Goal: Task Accomplishment & Management: Complete application form

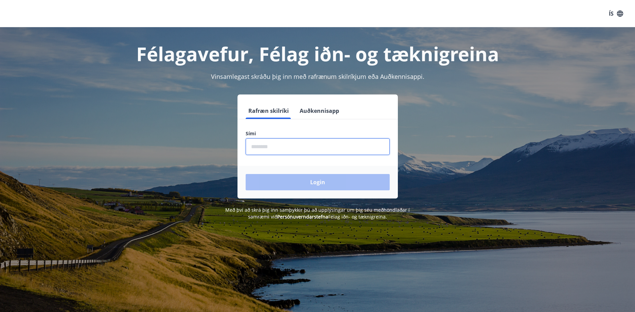
click at [250, 148] on input "phone" at bounding box center [318, 146] width 144 height 17
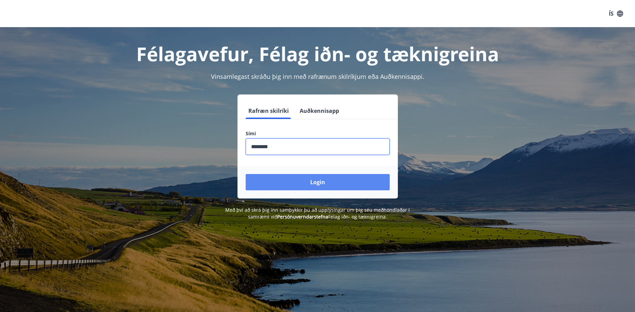
type input "********"
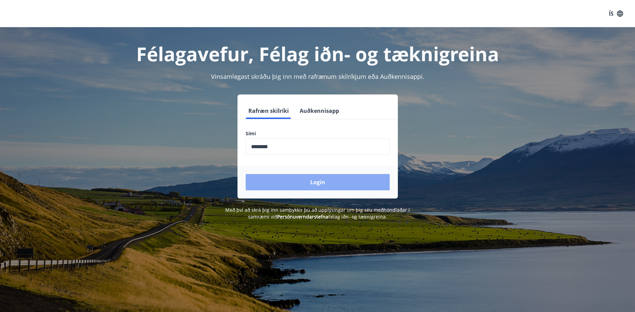
click at [375, 181] on button "Login" at bounding box center [318, 182] width 144 height 16
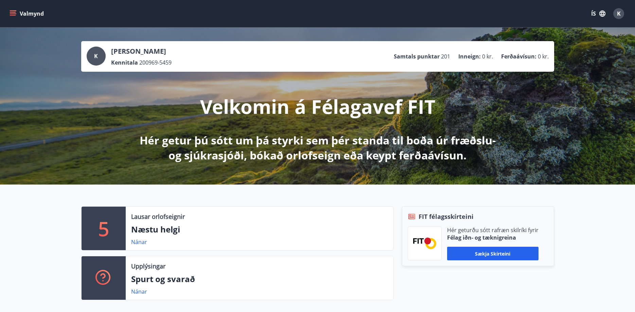
click at [13, 11] on icon "menu" at bounding box center [13, 11] width 7 height 1
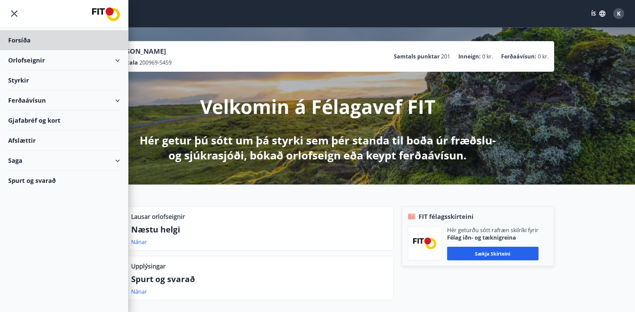
click at [22, 78] on div "Styrkir" at bounding box center [64, 80] width 112 height 20
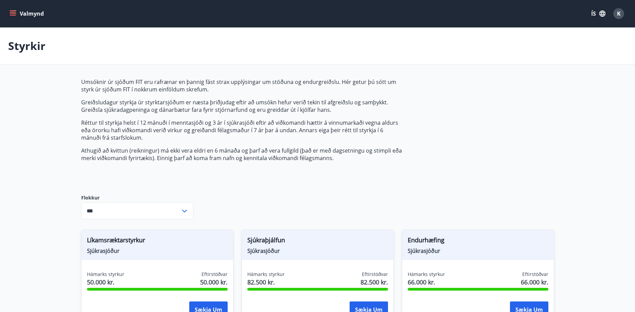
type input "***"
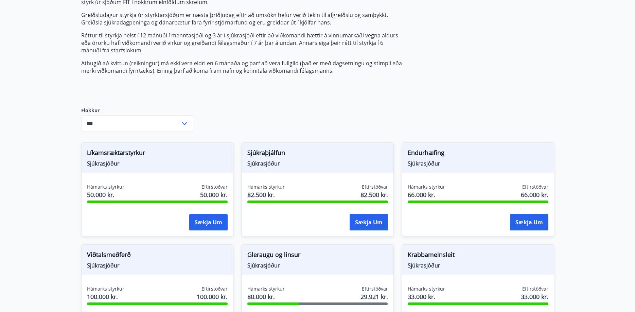
scroll to position [104, 0]
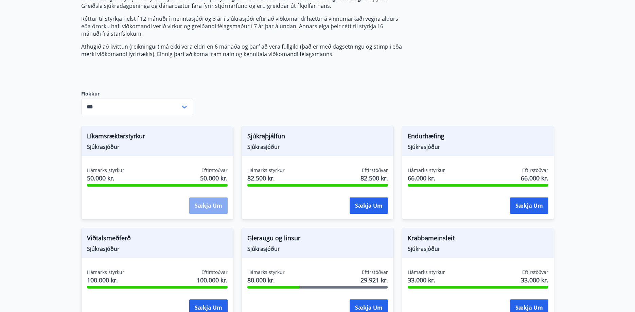
click at [204, 205] on button "Sækja um" at bounding box center [208, 206] width 38 height 16
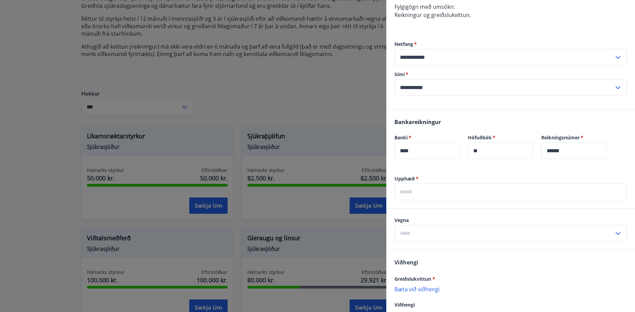
scroll to position [135, 0]
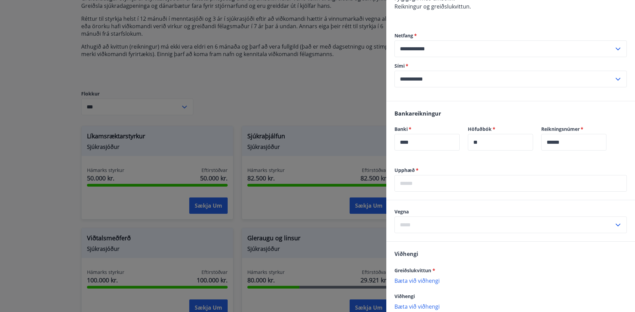
click at [419, 175] on input "text" at bounding box center [511, 183] width 233 height 17
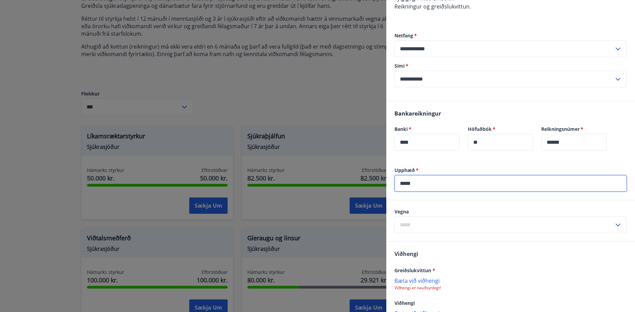
type input "*****"
click at [618, 221] on icon at bounding box center [618, 225] width 8 height 8
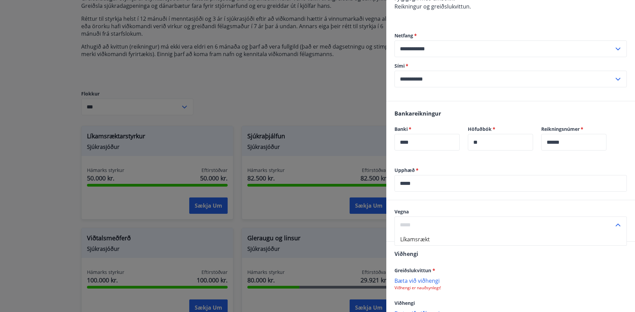
click at [421, 233] on li "Líkamsrækt" at bounding box center [511, 239] width 232 height 12
type input "**********"
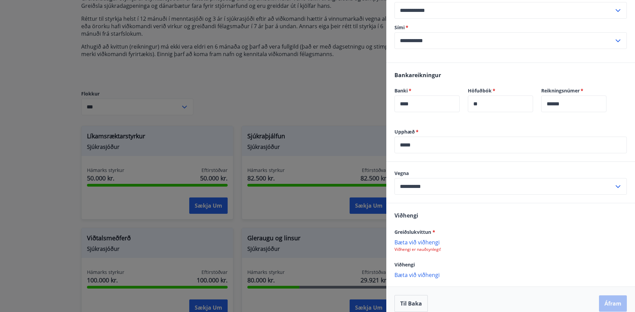
click at [419, 239] on p "Bæta við viðhengi" at bounding box center [511, 242] width 233 height 7
click at [411, 272] on p "Bæta við viðhengi" at bounding box center [511, 275] width 233 height 7
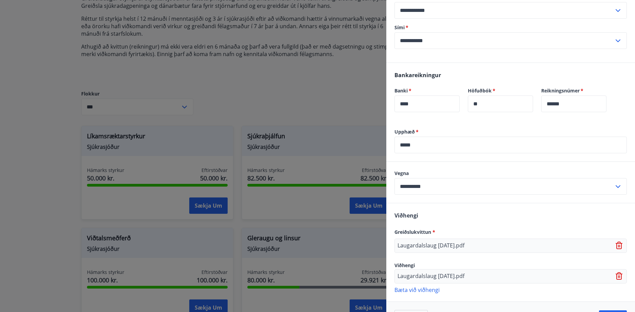
scroll to position [188, 0]
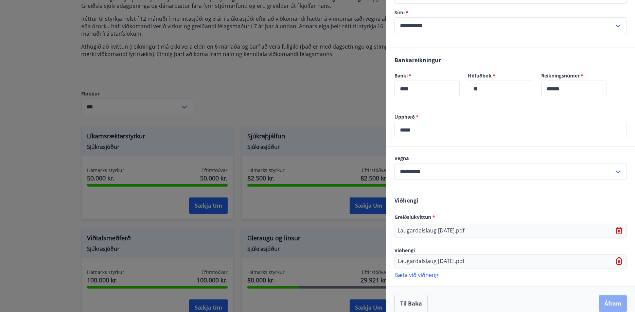
click at [612, 295] on button "Áfram" at bounding box center [613, 303] width 28 height 16
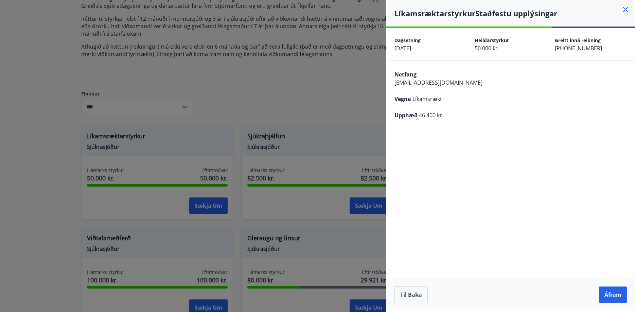
scroll to position [0, 0]
click at [612, 293] on button "Áfram" at bounding box center [613, 295] width 28 height 16
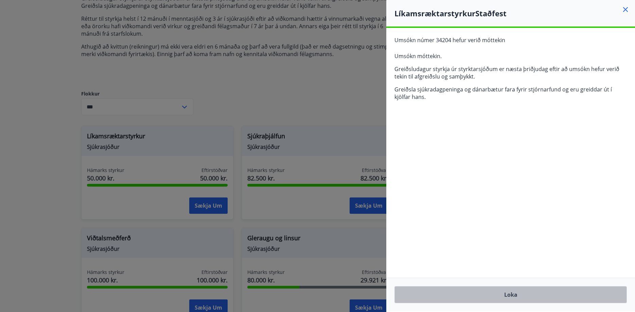
click at [514, 294] on button "Loka" at bounding box center [511, 294] width 233 height 17
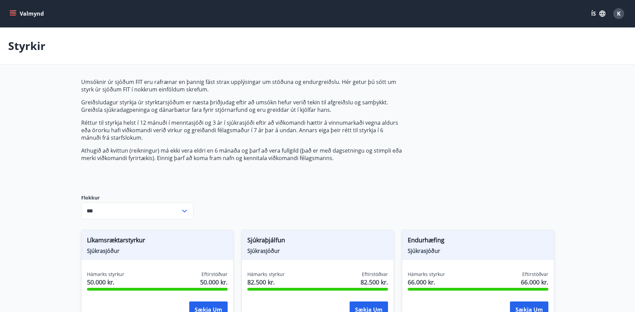
click at [618, 15] on span "K" at bounding box center [619, 13] width 4 height 7
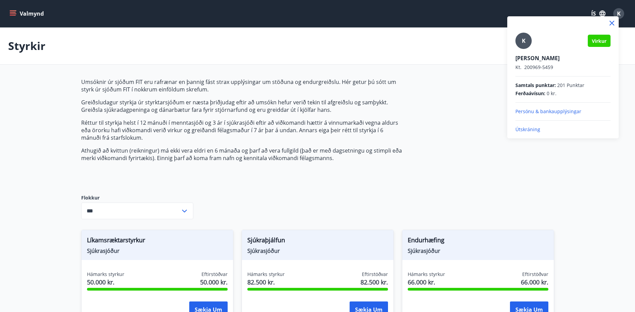
click at [528, 130] on p "Útskráning" at bounding box center [563, 129] width 95 height 7
